Goal: Task Accomplishment & Management: Manage account settings

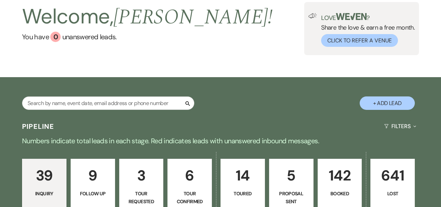
scroll to position [37, 0]
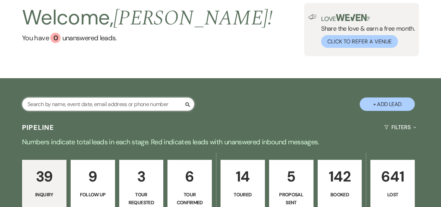
click at [146, 109] on input "text" at bounding box center [108, 103] width 172 height 13
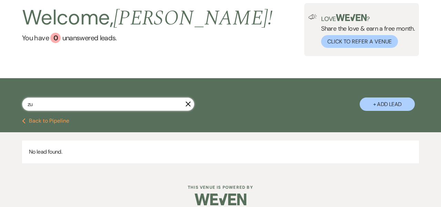
type input "z"
type input "zub"
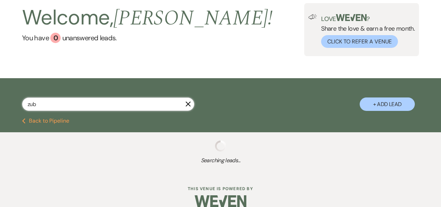
select select "8"
select select "5"
select select "8"
select select "5"
select select "8"
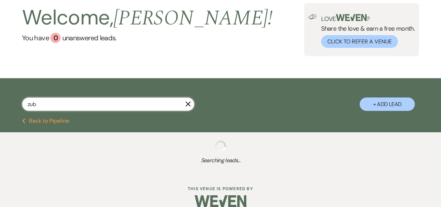
select select "10"
select select "8"
select select "5"
select select "8"
select select "5"
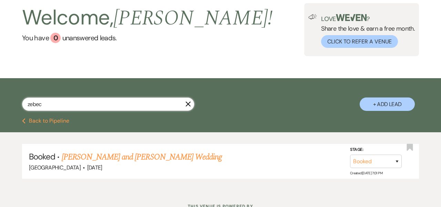
type input "zebec"
click at [393, 104] on button "+ Add Lead" at bounding box center [386, 103] width 55 height 13
select select "744"
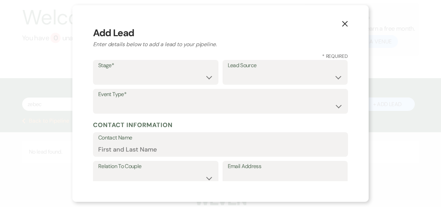
click at [344, 20] on button "X" at bounding box center [344, 24] width 10 height 12
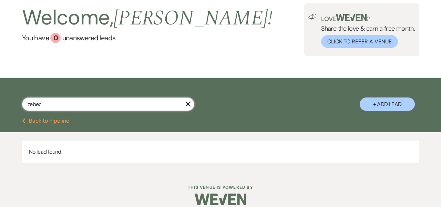
click at [97, 104] on input "zebec" at bounding box center [108, 103] width 172 height 13
type input "z"
select select "5"
select select "8"
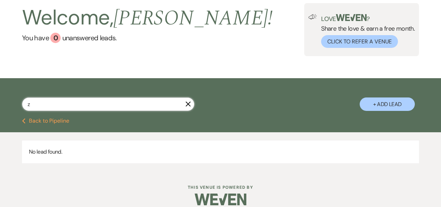
select select "4"
select select "8"
select select "6"
select select "8"
select select "1"
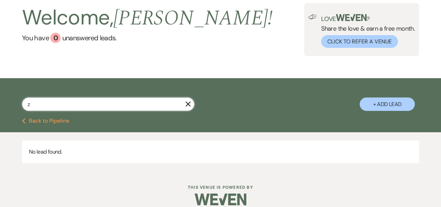
select select "8"
select select "10"
select select "8"
select select "2"
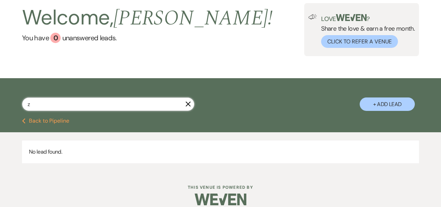
select select "8"
select select "2"
select select "8"
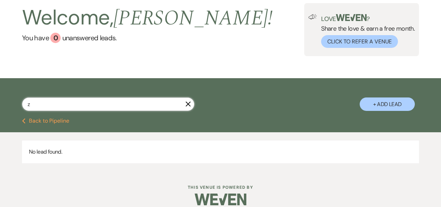
select select "5"
select select "8"
select select "5"
select select "8"
select select "5"
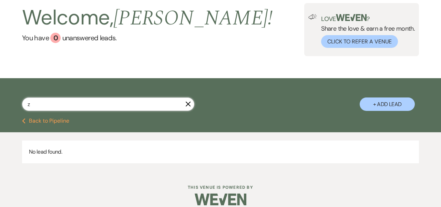
select select "8"
select select "5"
select select "8"
select select "5"
select select "8"
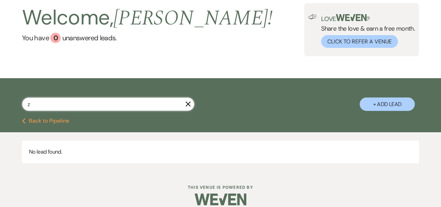
select select "5"
select select "8"
select select "5"
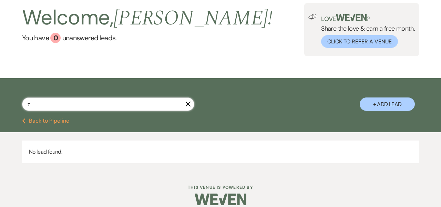
select select "8"
select select "1"
select select "8"
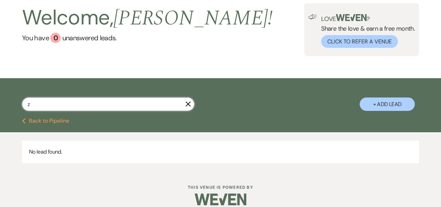
select select "5"
select select "8"
select select "5"
select select "8"
select select "5"
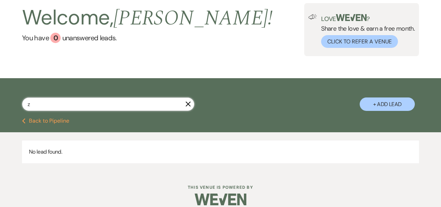
select select "8"
select select "1"
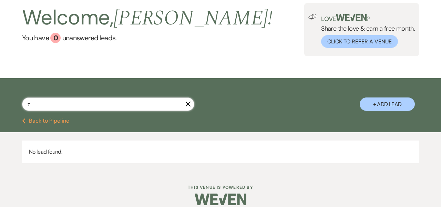
select select "8"
select select "6"
select select "8"
select select "1"
select select "8"
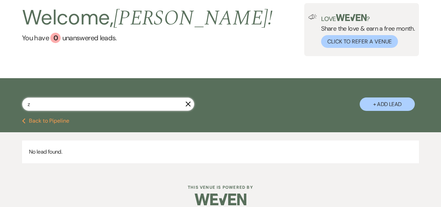
select select "8"
select select "10"
select select "8"
select select "5"
select select "8"
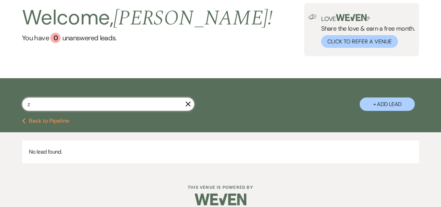
select select "7"
select select "8"
select select "3"
select select "8"
select select "5"
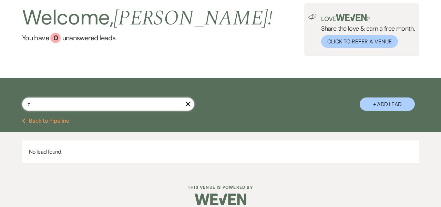
select select "8"
select select "1"
select select "8"
select select "7"
select select "8"
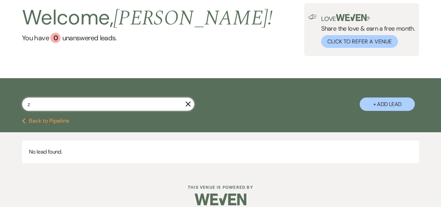
select select "2"
select select "8"
select select "5"
select select "8"
select select "5"
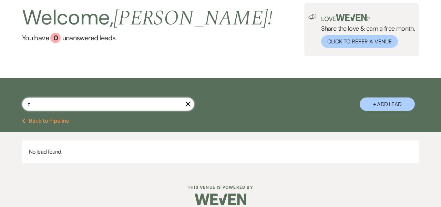
select select "8"
select select "5"
select select "8"
select select "5"
select select "8"
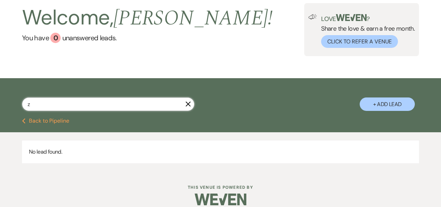
select select "5"
select select "8"
select select "5"
select select "8"
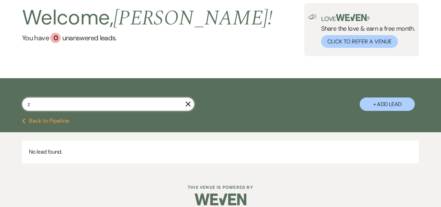
select select "5"
select select "8"
select select "6"
select select "8"
select select "5"
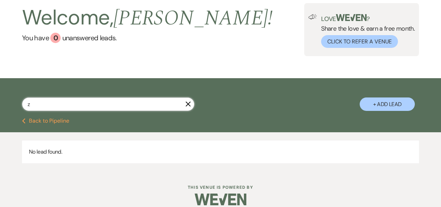
select select "8"
select select "1"
select select "8"
select select "5"
select select "8"
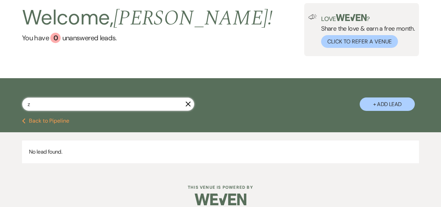
select select "10"
select select "8"
select select "2"
select select "8"
select select "1"
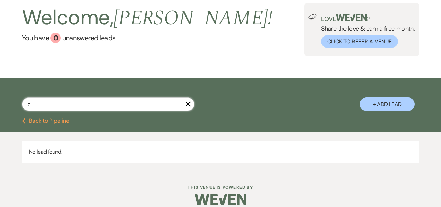
select select "8"
select select "5"
select select "8"
select select "3"
select select "8"
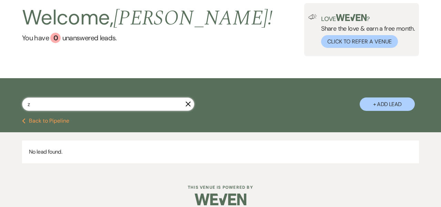
select select "7"
select select "8"
select select "5"
select select "8"
select select "4"
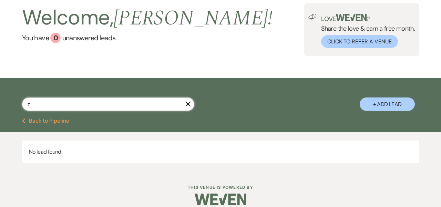
select select "8"
select select "5"
select select "8"
select select "5"
select select "8"
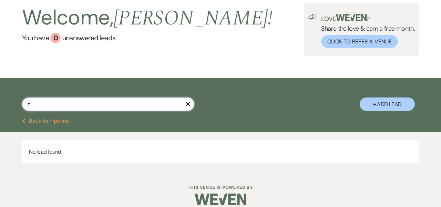
select select "5"
select select "8"
select select "5"
select select "8"
select select "5"
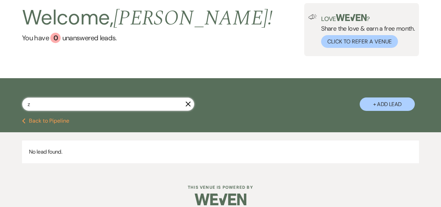
select select "8"
select select "5"
select select "8"
select select "5"
select select "8"
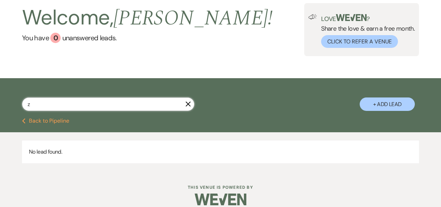
select select "5"
select select "8"
select select "6"
select select "8"
select select "5"
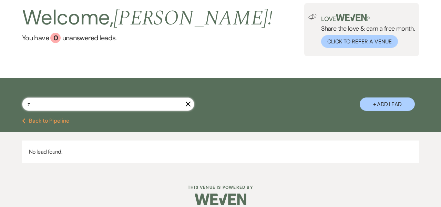
select select "8"
select select "6"
select select "8"
select select "5"
select select "8"
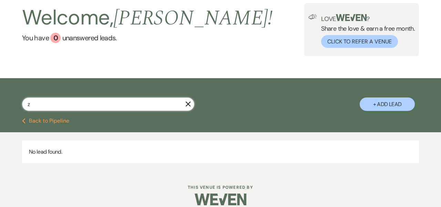
select select "5"
select select "8"
select select "7"
select select "8"
select select "5"
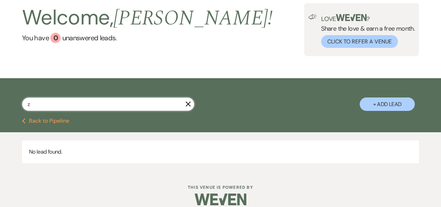
select select "8"
select select "5"
select select "8"
select select "5"
select select "8"
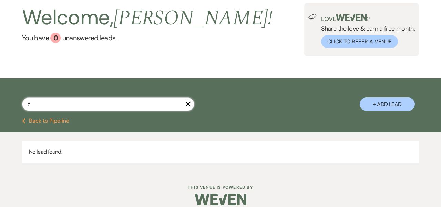
select select "2"
select select "8"
select select "4"
select select "8"
select select "6"
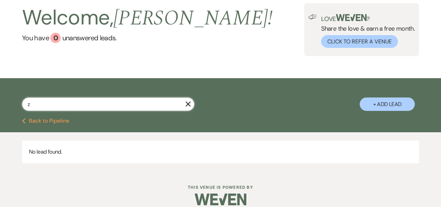
select select "8"
select select "6"
select select "8"
select select "2"
select select "8"
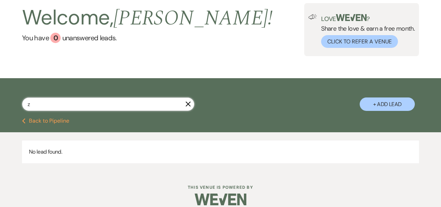
select select "5"
select select "8"
select select "5"
select select "8"
select select "5"
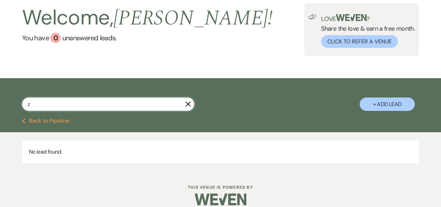
select select "8"
select select "2"
select select "8"
select select "5"
select select "8"
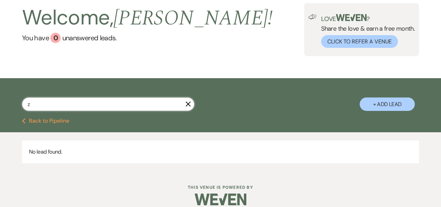
select select "5"
select select "8"
select select "7"
select select "8"
select select "5"
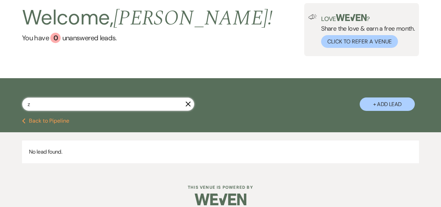
select select "8"
select select "7"
select select "8"
select select "5"
select select "8"
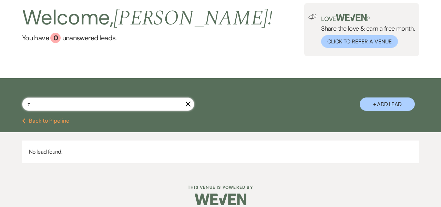
select select "5"
select select "8"
select select "5"
select select "8"
select select "5"
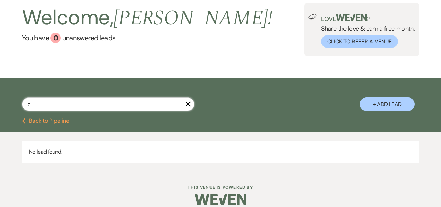
select select "8"
select select "5"
select select "8"
select select "5"
select select "8"
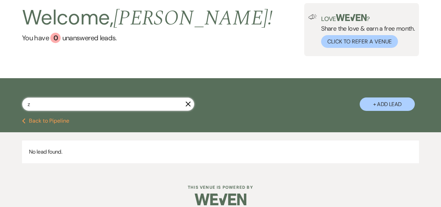
select select "6"
select select "8"
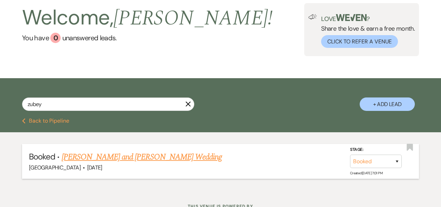
click at [99, 152] on link "[PERSON_NAME] and [PERSON_NAME] Wedding" at bounding box center [142, 157] width 160 height 12
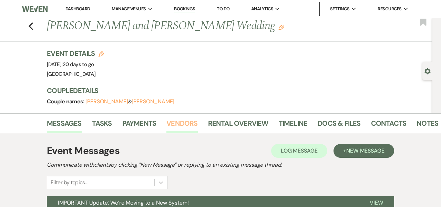
click at [175, 122] on link "Vendors" at bounding box center [181, 125] width 31 height 15
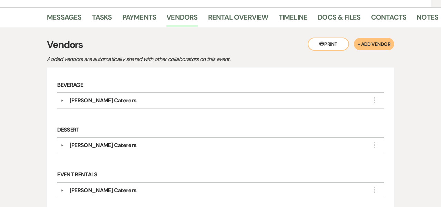
scroll to position [107, 0]
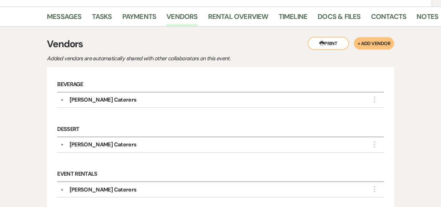
click at [94, 100] on div "[PERSON_NAME] Caterers" at bounding box center [103, 100] width 67 height 8
